Goal: Information Seeking & Learning: Learn about a topic

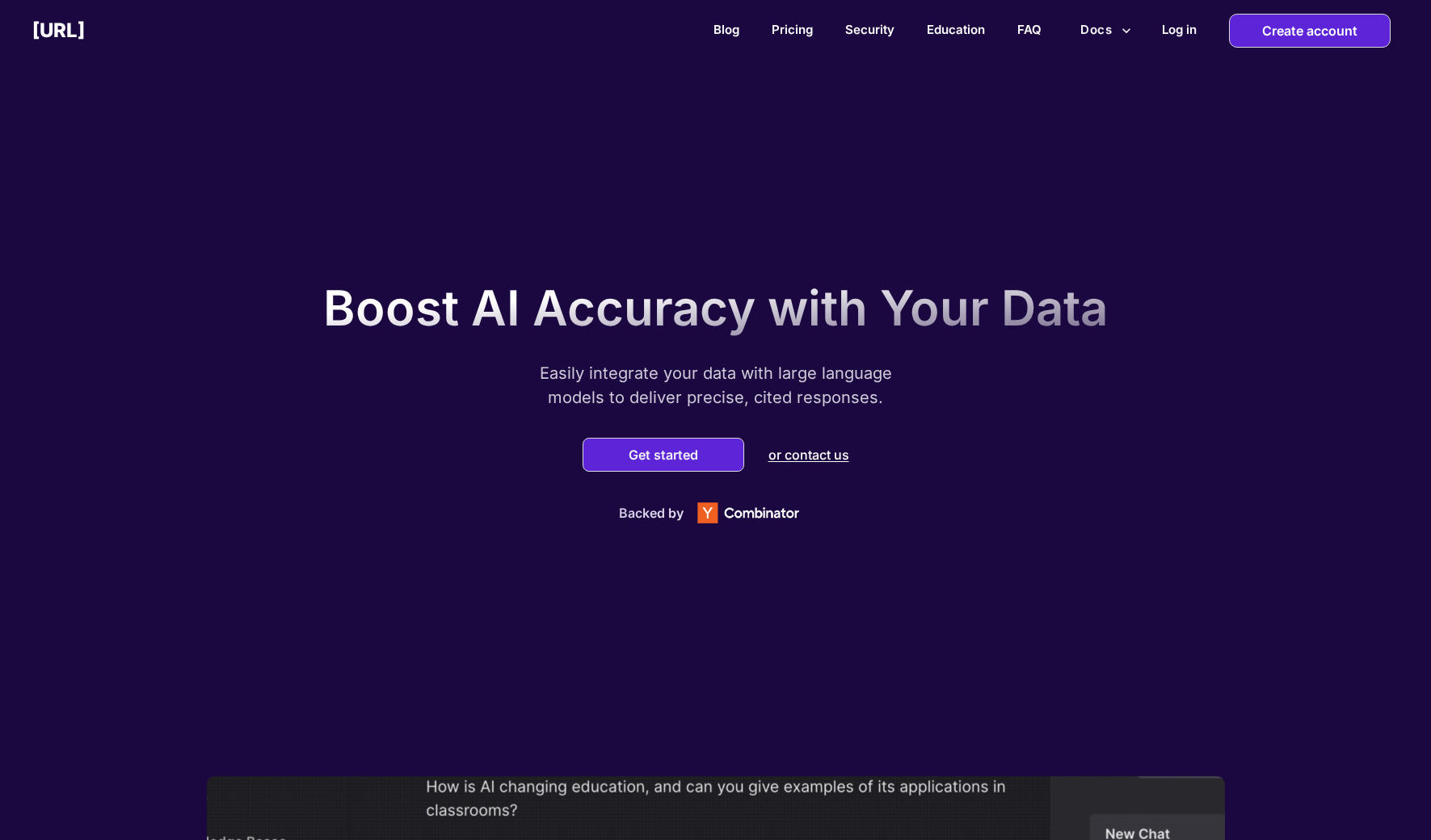
click at [801, 37] on div "Blog Pricing Security Education FAQ Docs Log in Create account" at bounding box center [758, 30] width 1347 height 34
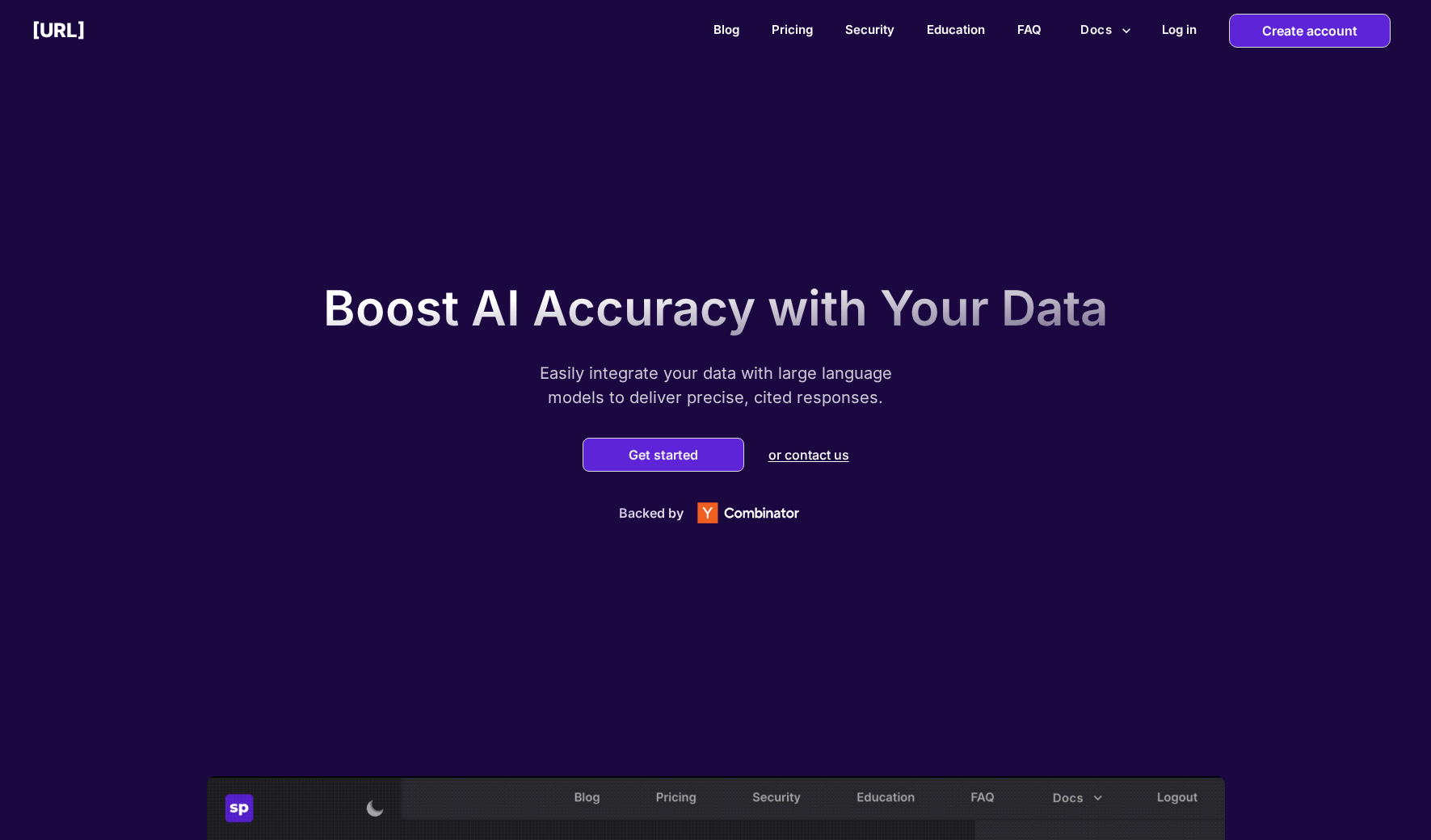
click at [801, 37] on div "Blog Pricing Security Education FAQ Docs Log in Create account" at bounding box center [758, 30] width 1347 height 34
click at [801, 28] on link "Pricing" at bounding box center [792, 30] width 41 height 16
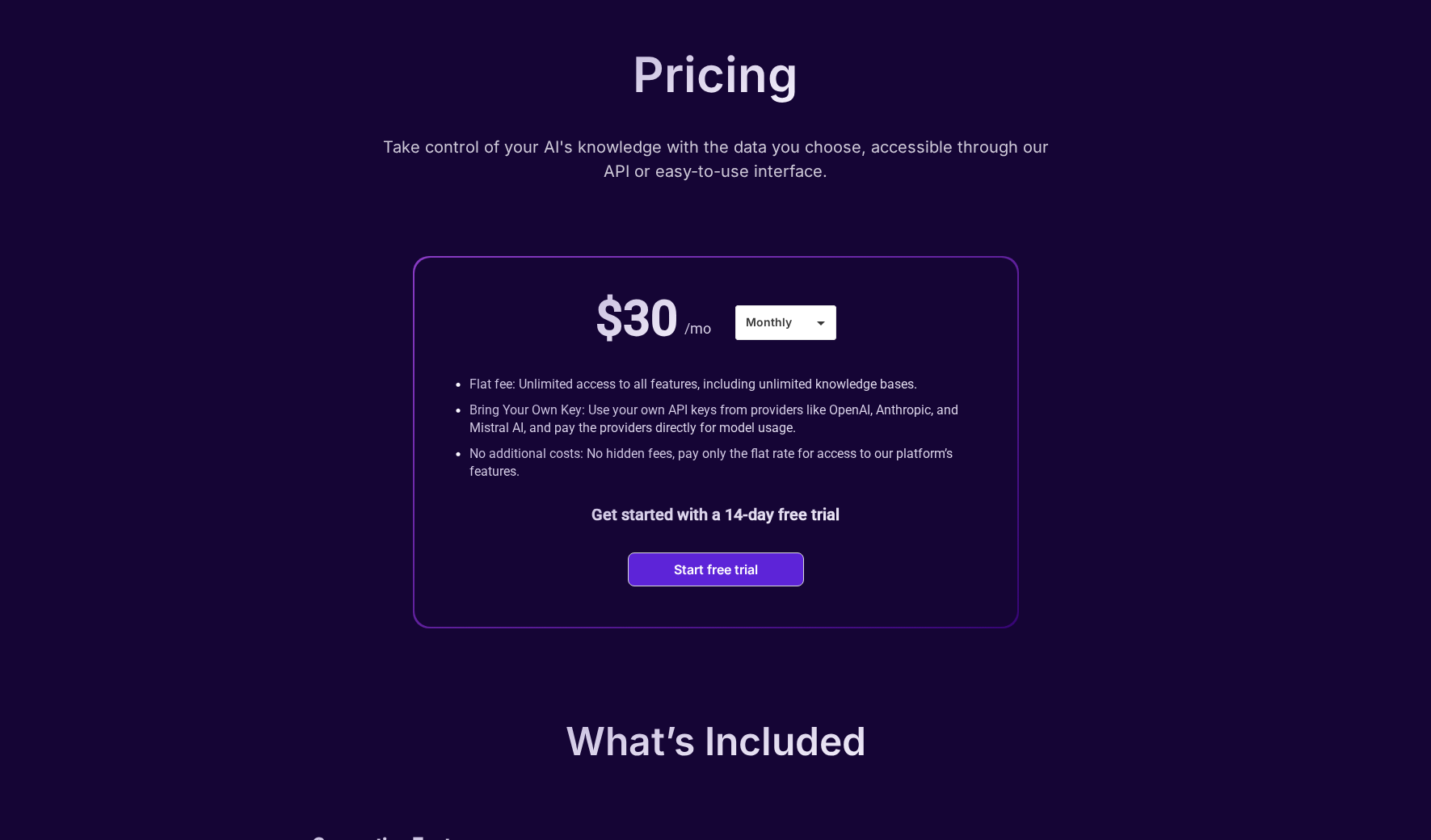
scroll to position [89, 0]
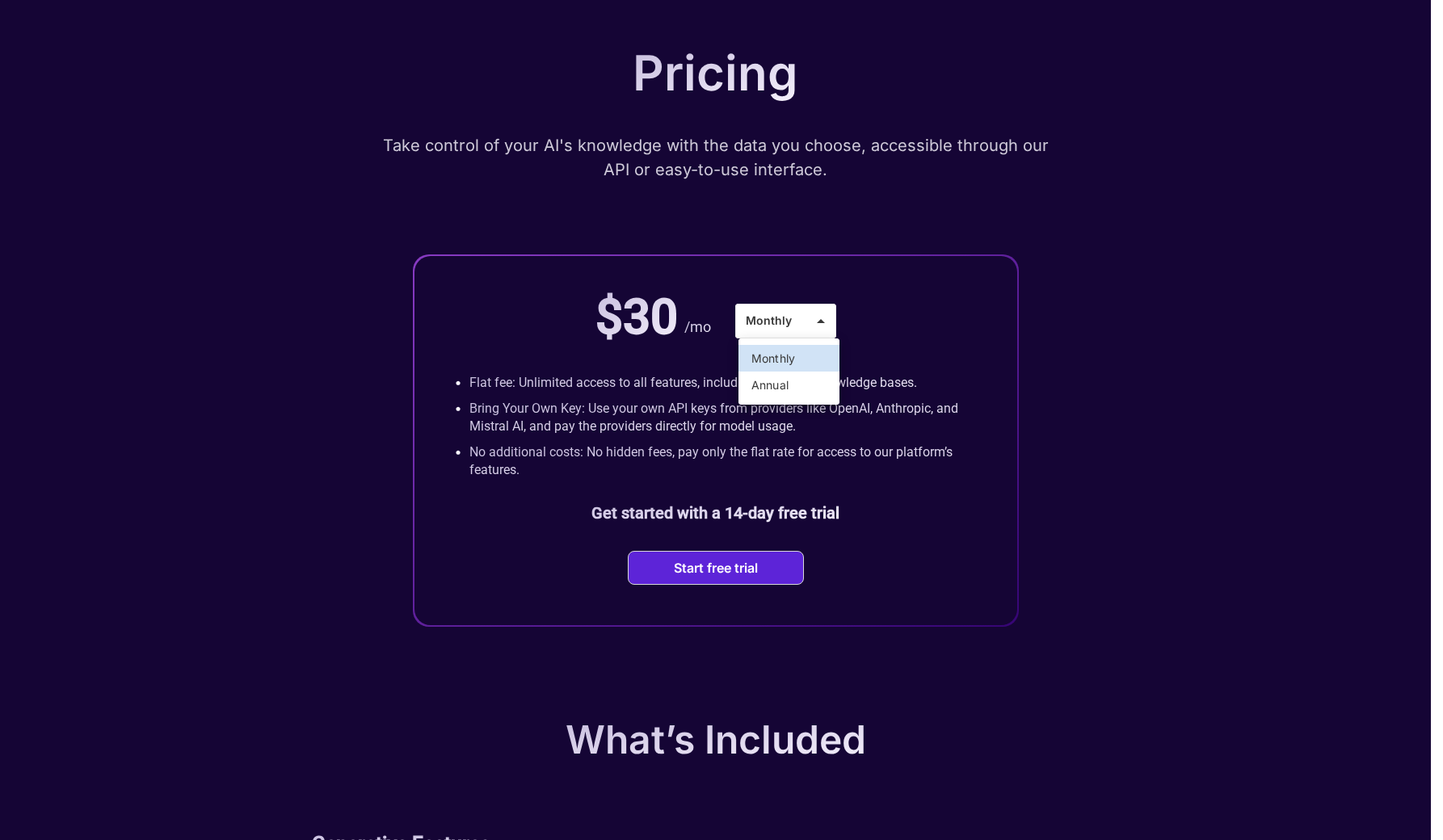
click at [794, 386] on li "Annual" at bounding box center [789, 385] width 101 height 27
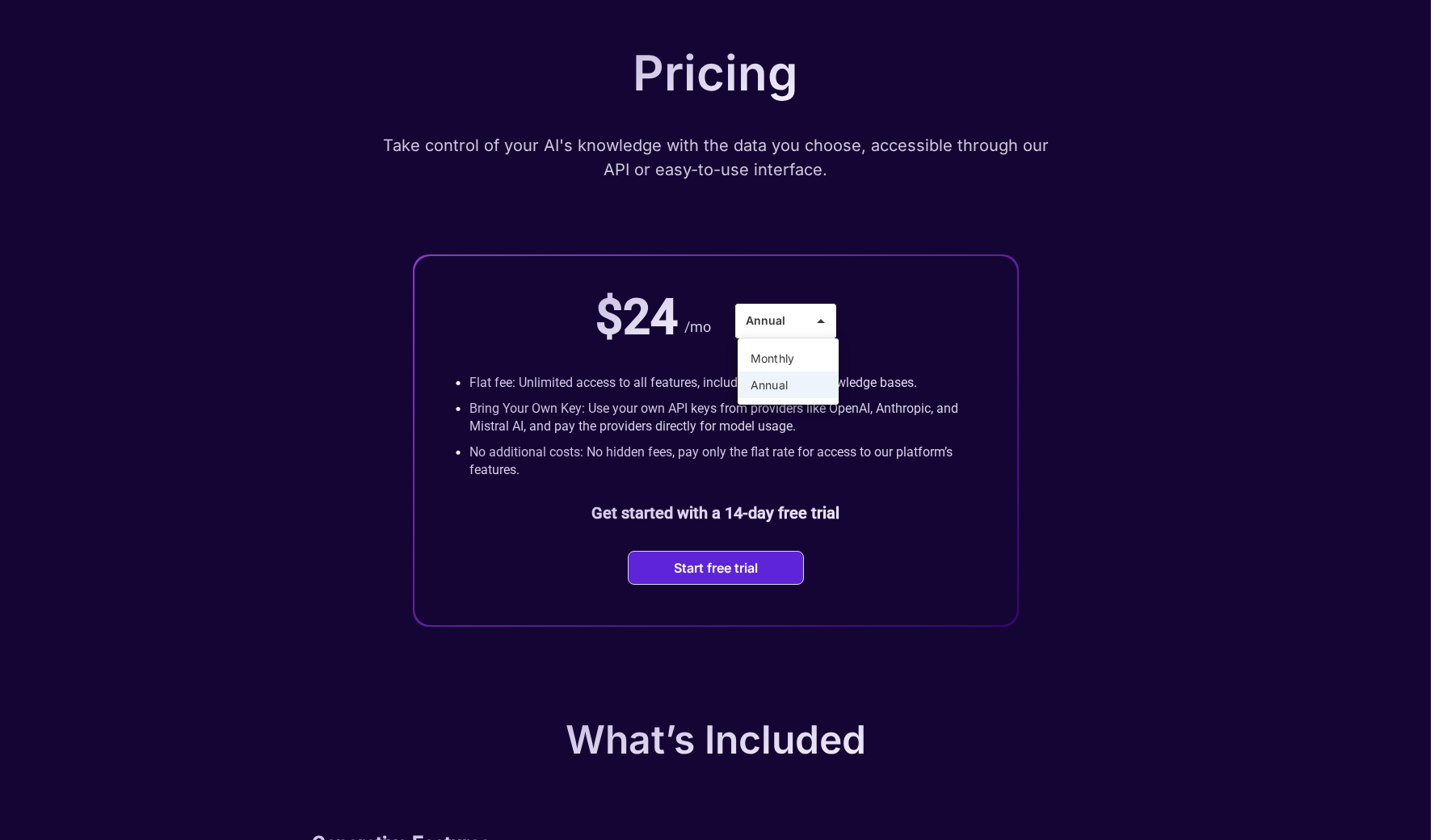
click at [806, 341] on ul "Monthly Annual" at bounding box center [788, 372] width 101 height 66
click at [806, 346] on li "Monthly" at bounding box center [788, 358] width 101 height 27
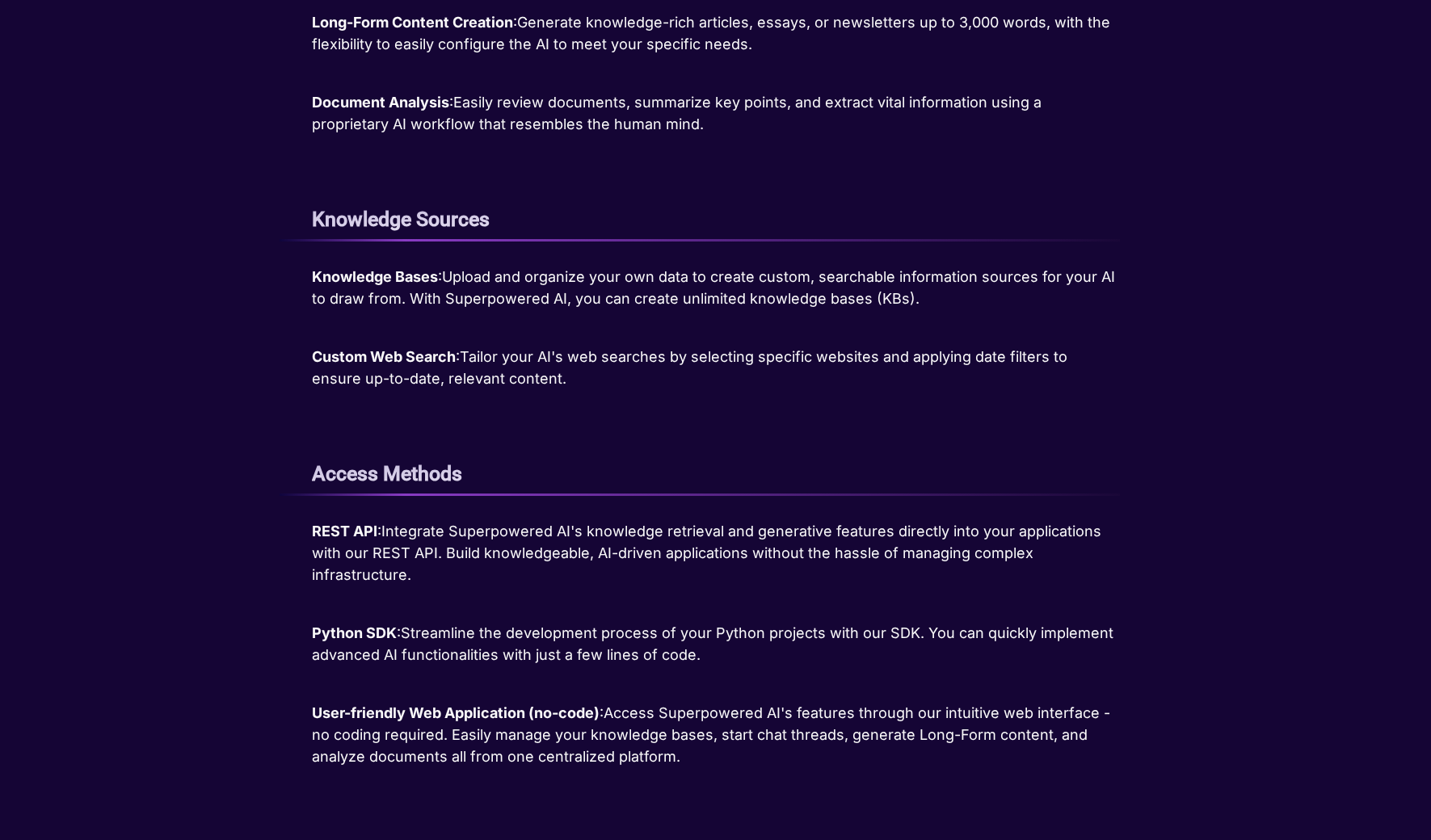
scroll to position [1189, 0]
